Goal: Transaction & Acquisition: Purchase product/service

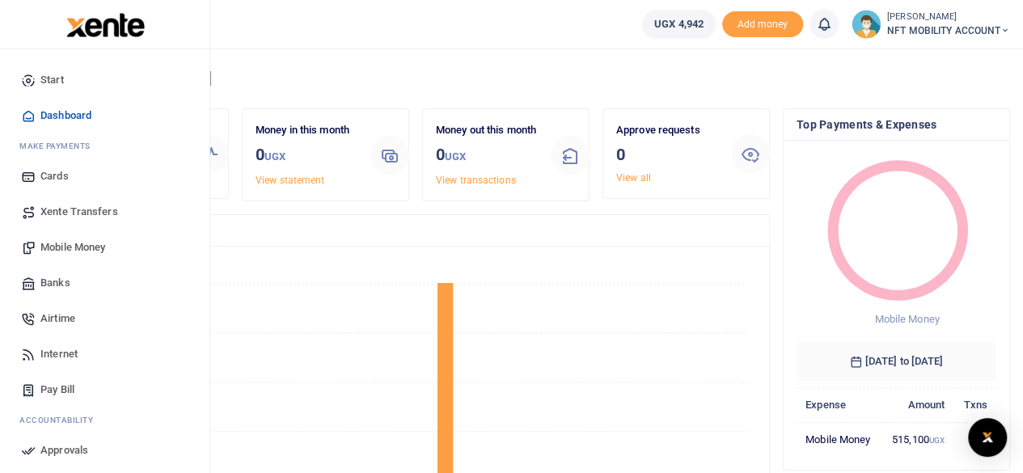
scroll to position [13, 13]
click at [57, 243] on span "Mobile Money" at bounding box center [72, 247] width 65 height 16
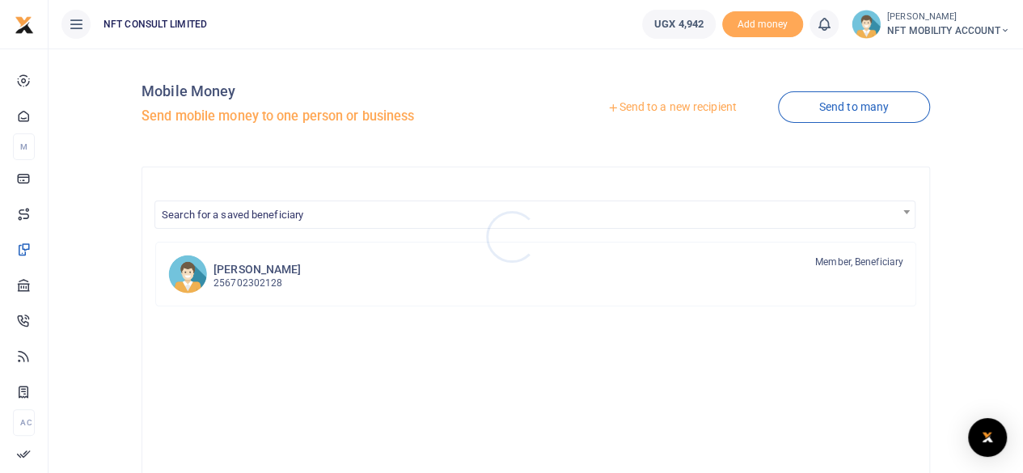
click at [644, 100] on div at bounding box center [511, 236] width 1023 height 473
click at [650, 110] on link "Send to a new recipient" at bounding box center [671, 107] width 211 height 29
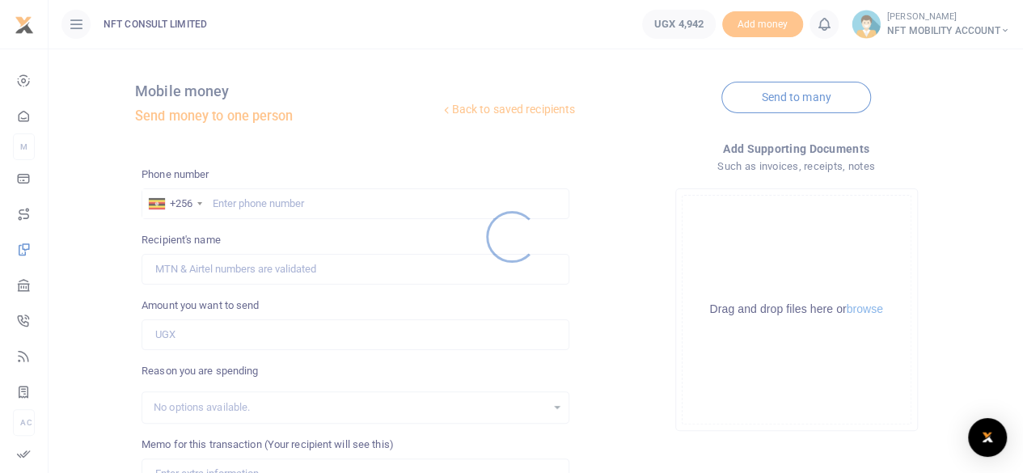
click at [264, 212] on div at bounding box center [511, 236] width 1023 height 473
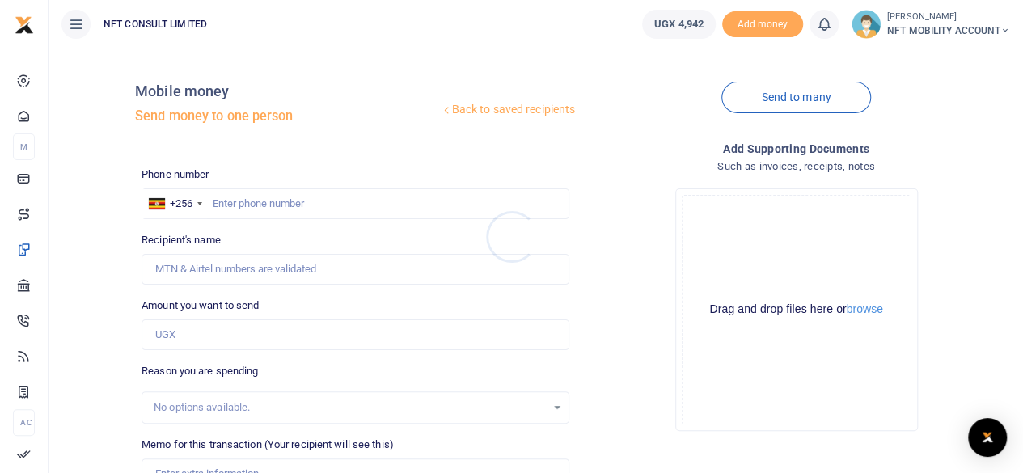
click at [264, 205] on div at bounding box center [511, 236] width 1023 height 473
click at [278, 207] on input "text" at bounding box center [356, 203] width 428 height 31
type input "778369624"
type input "[PERSON_NAME]"
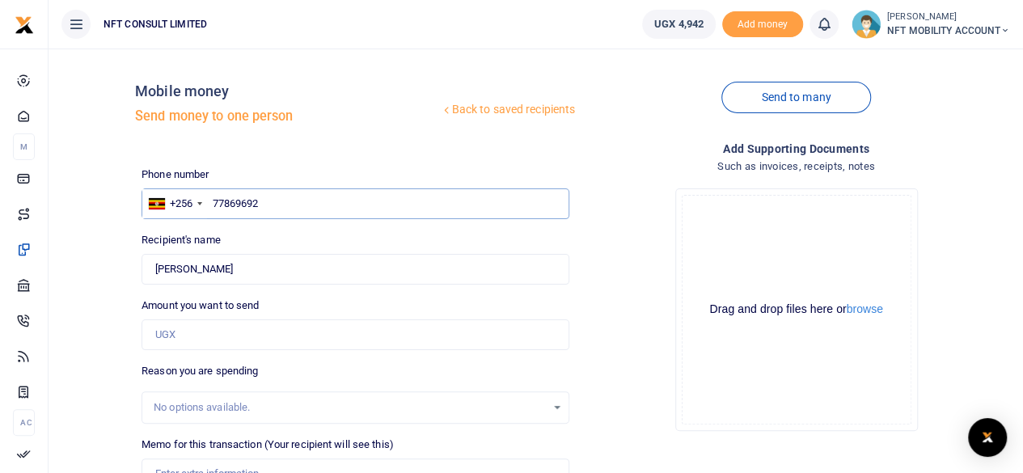
type input "778696924"
type input "[PERSON_NAME]"
type input "778366924"
type input "[PERSON_NAME]"
type input "778"
